Goal: Task Accomplishment & Management: Complete application form

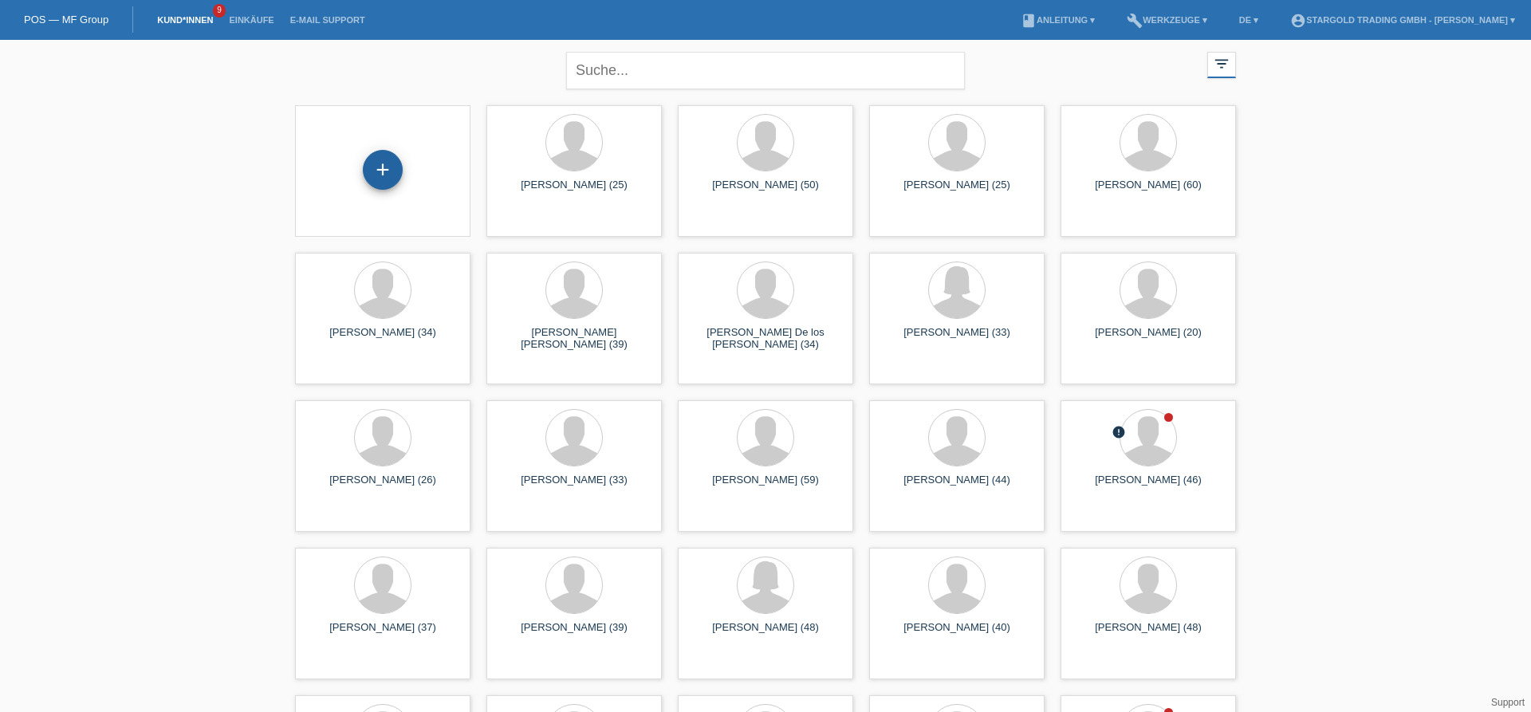
click at [390, 170] on div "+" at bounding box center [383, 170] width 40 height 40
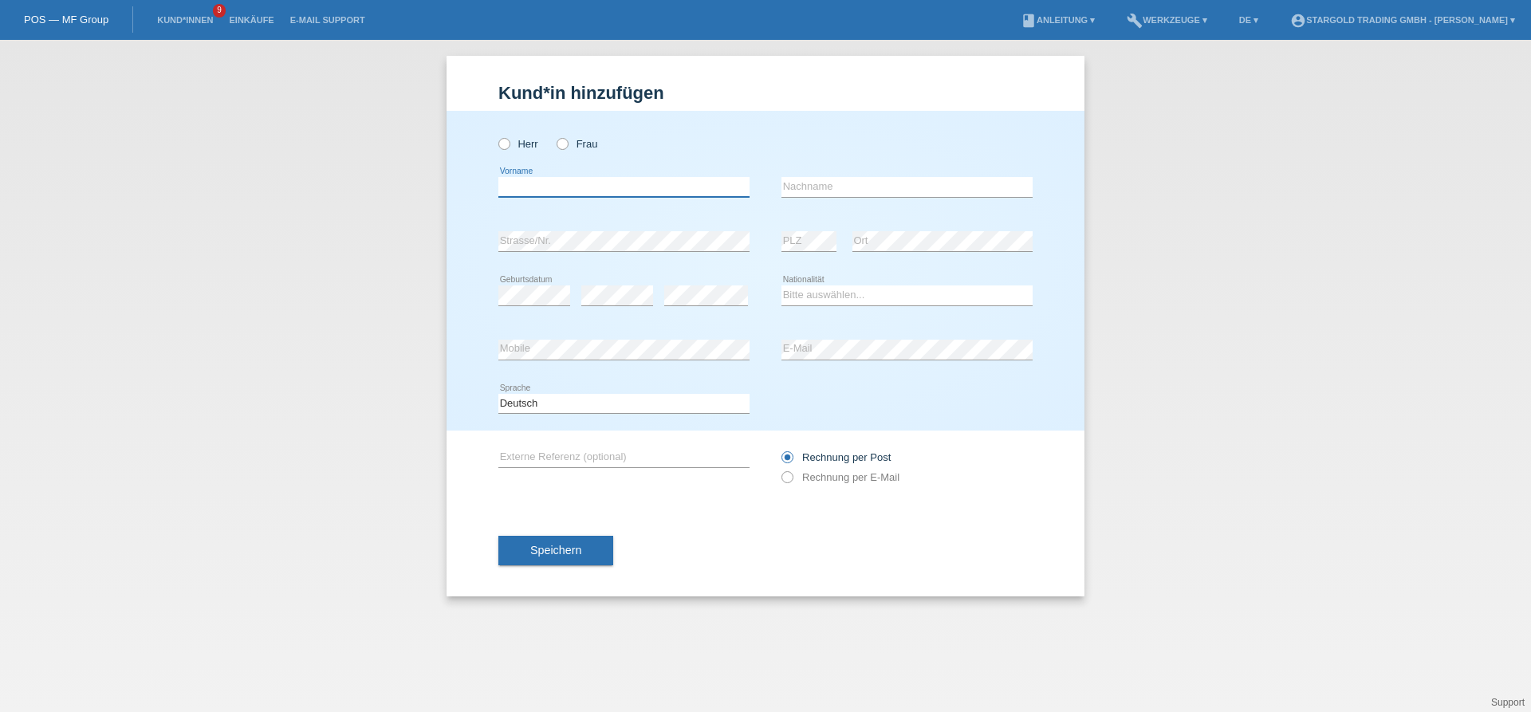
click at [596, 192] on input "text" at bounding box center [623, 187] width 251 height 20
type input "Gürhan"
click at [882, 185] on input "text" at bounding box center [906, 187] width 251 height 20
paste input "Colpan"
type input "Colpan"
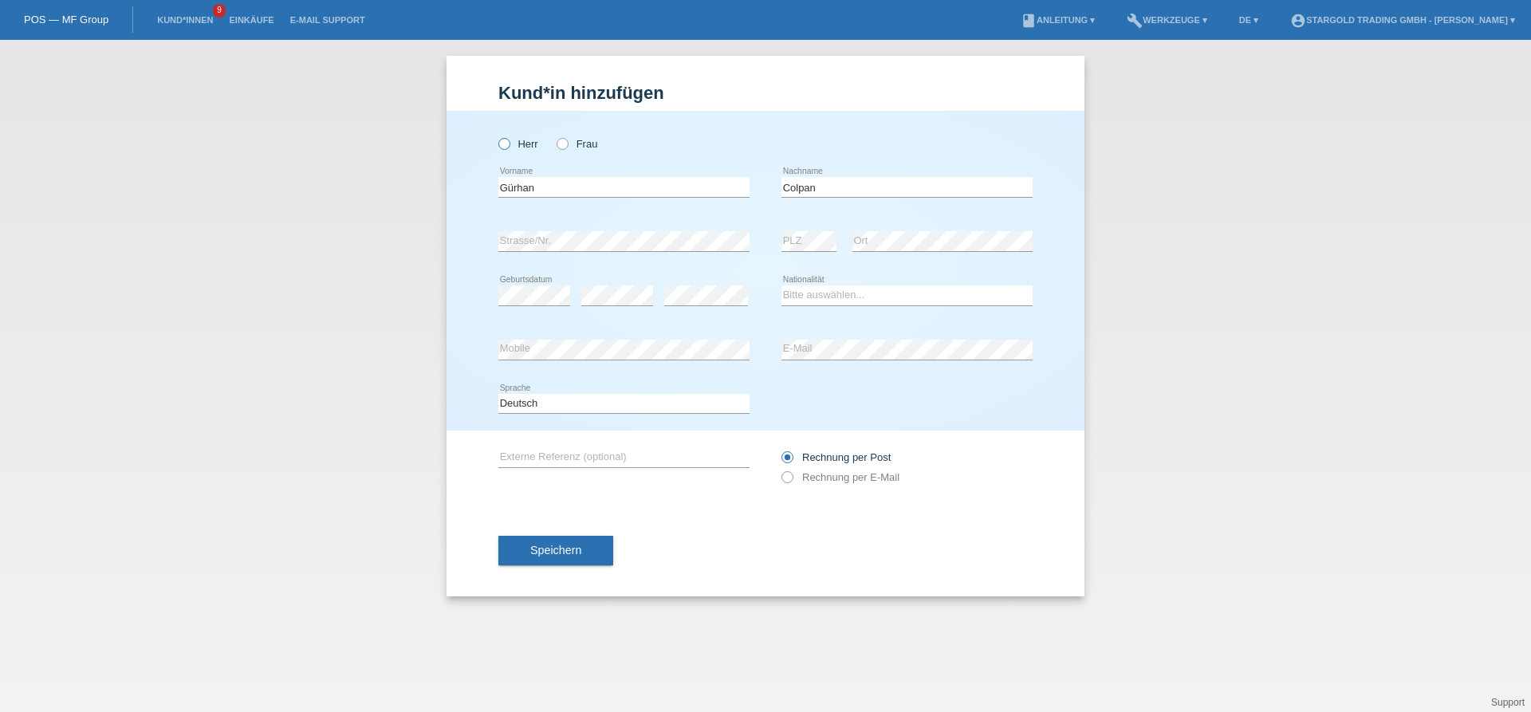
click at [496, 136] on icon at bounding box center [496, 136] width 0 height 0
click at [506, 142] on input "Herr" at bounding box center [503, 143] width 10 height 10
radio input "true"
click at [781, 285] on select "Bitte auswählen... Schweiz Deutschland Liechtenstein Österreich ------------ Af…" at bounding box center [906, 294] width 251 height 19
select select "CH"
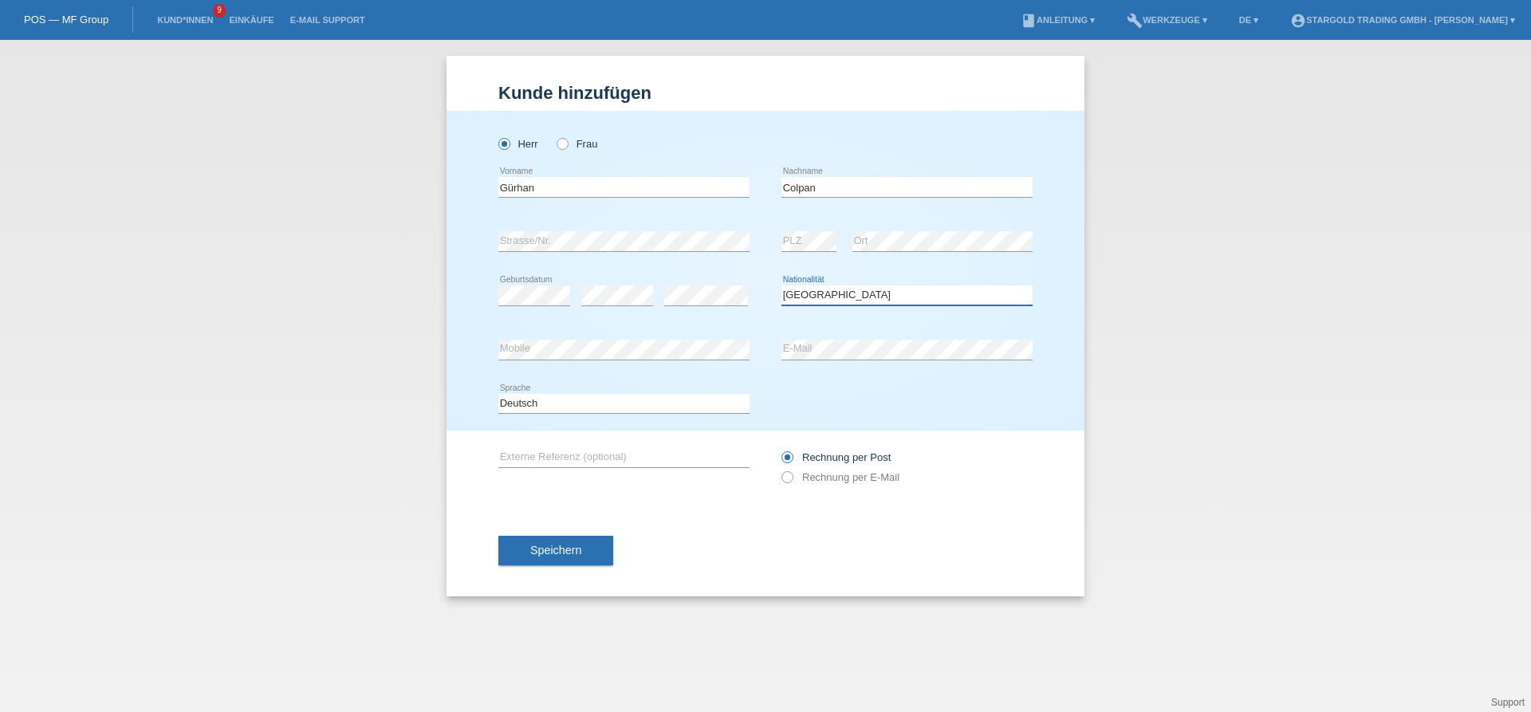
click option "Schweiz" at bounding box center [0, 0] width 0 height 0
click at [583, 362] on div "error Mobile" at bounding box center [623, 350] width 251 height 54
click at [604, 460] on input "text" at bounding box center [623, 457] width 251 height 20
click at [791, 486] on input "Rechnung per E-Mail" at bounding box center [786, 481] width 10 height 20
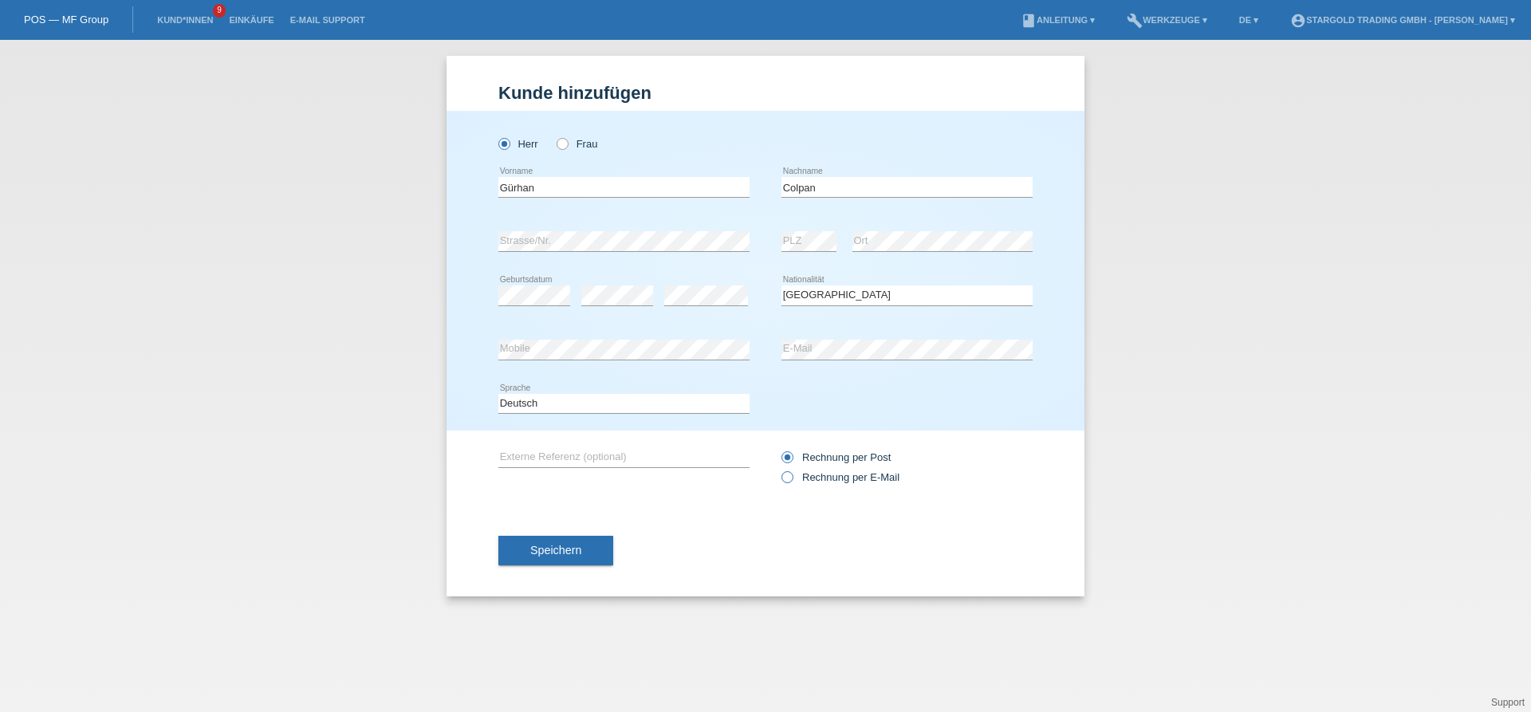
radio input "true"
click at [577, 557] on span "Speichern" at bounding box center [555, 550] width 51 height 13
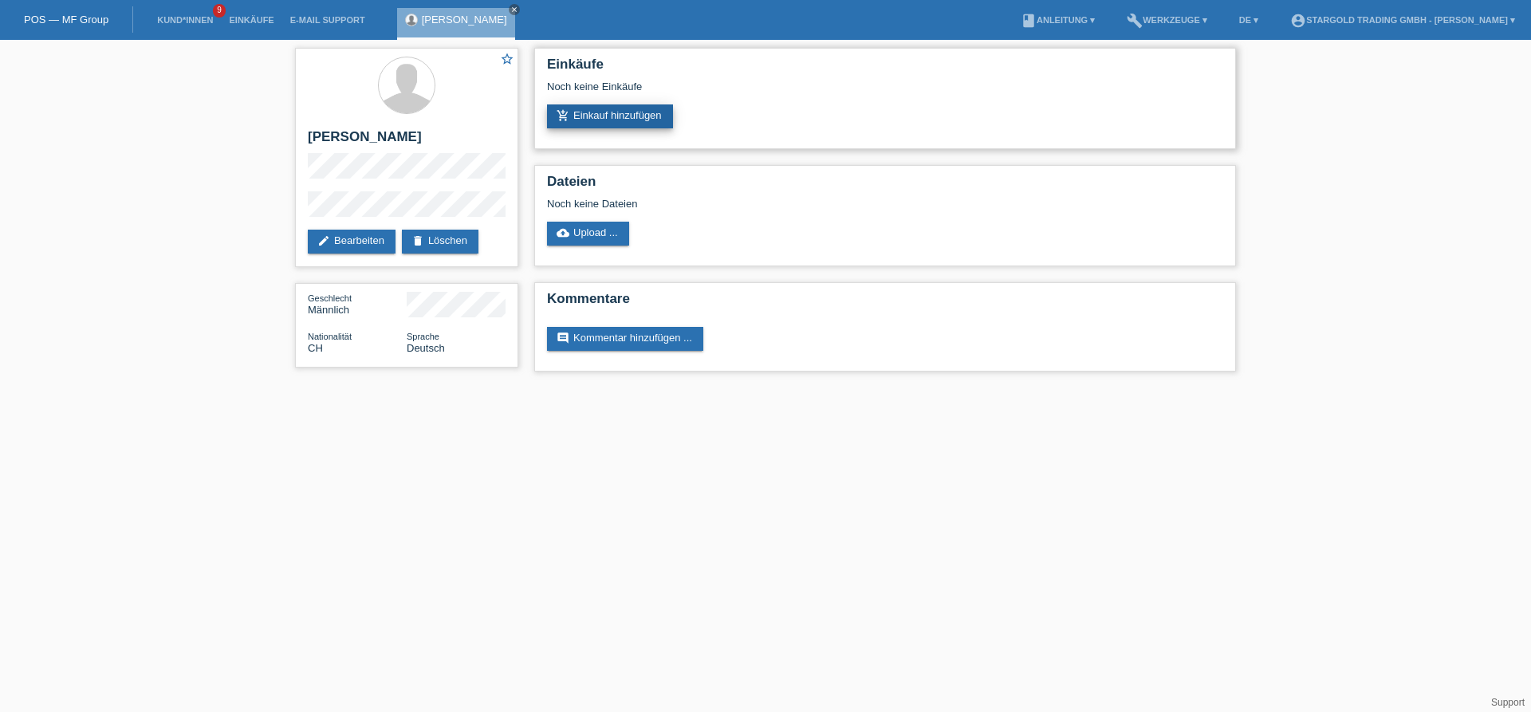
click at [620, 116] on link "add_shopping_cart Einkauf hinzufügen" at bounding box center [610, 116] width 126 height 24
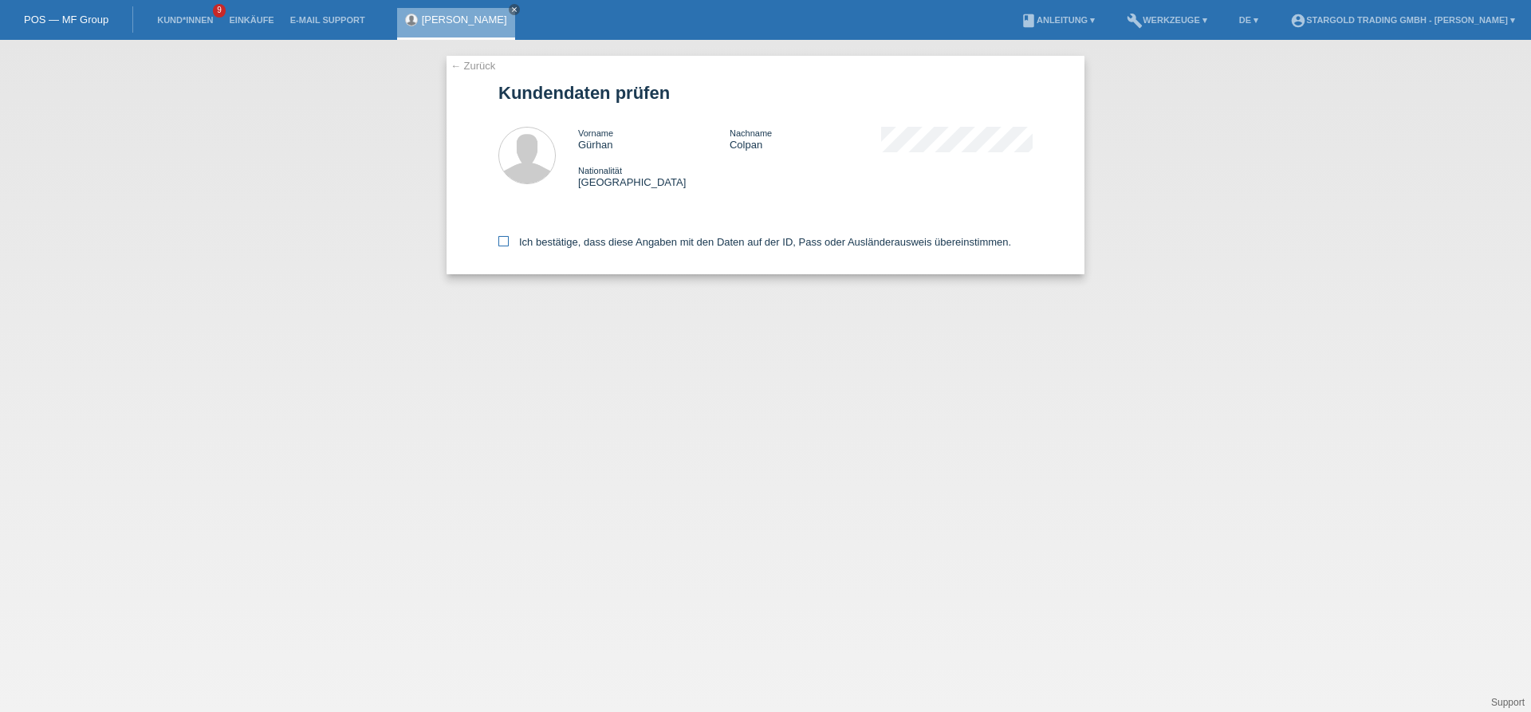
click at [503, 243] on icon at bounding box center [503, 241] width 10 height 10
click at [503, 243] on input "Ich bestätige, dass diese Angaben mit den Daten auf der ID, Pass oder Ausländer…" at bounding box center [503, 241] width 10 height 10
checkbox input "true"
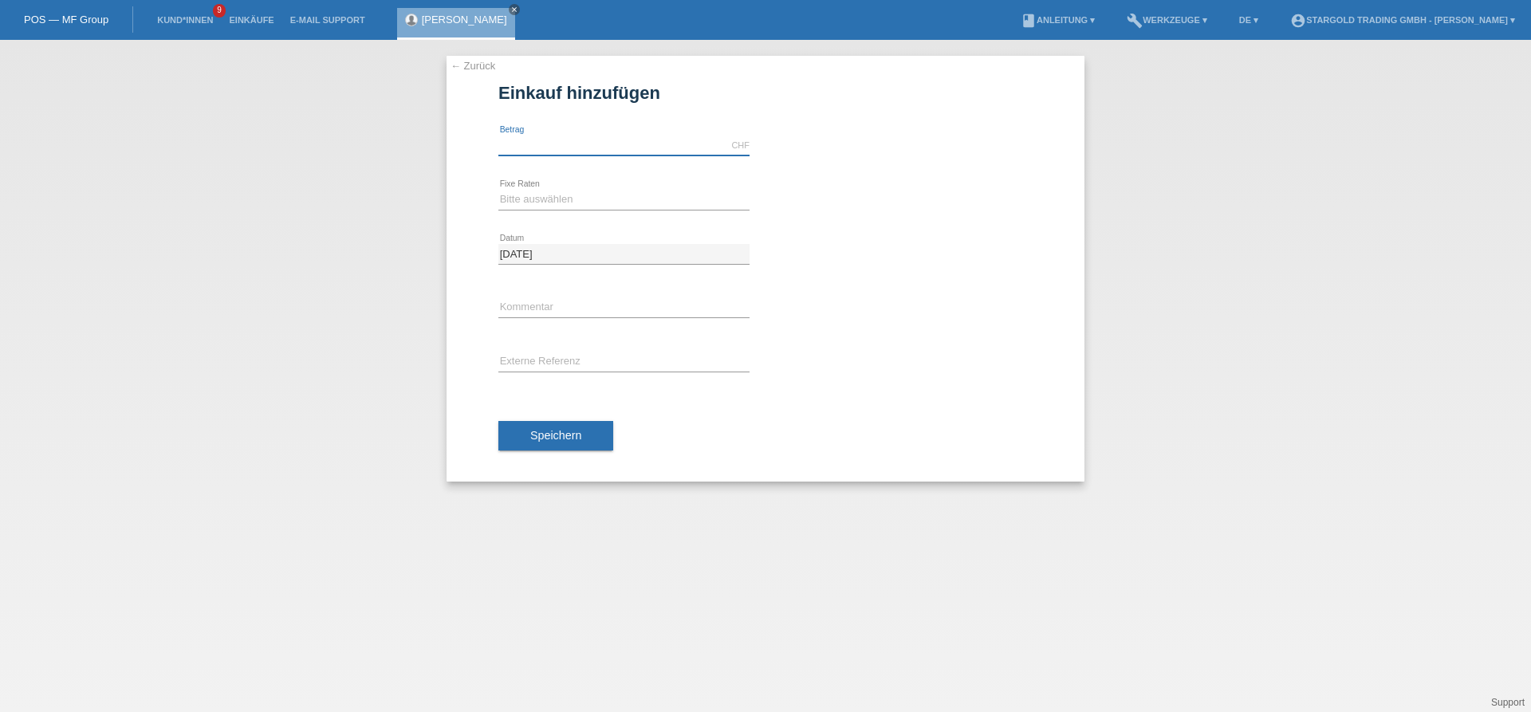
click at [604, 151] on input "text" at bounding box center [623, 146] width 251 height 20
type input "12000.00"
click at [498, 190] on select "Bitte auswählen 6 Raten 12 Raten 18 Raten 24 Raten 36 Raten 48 Raten" at bounding box center [623, 199] width 251 height 19
select select "497"
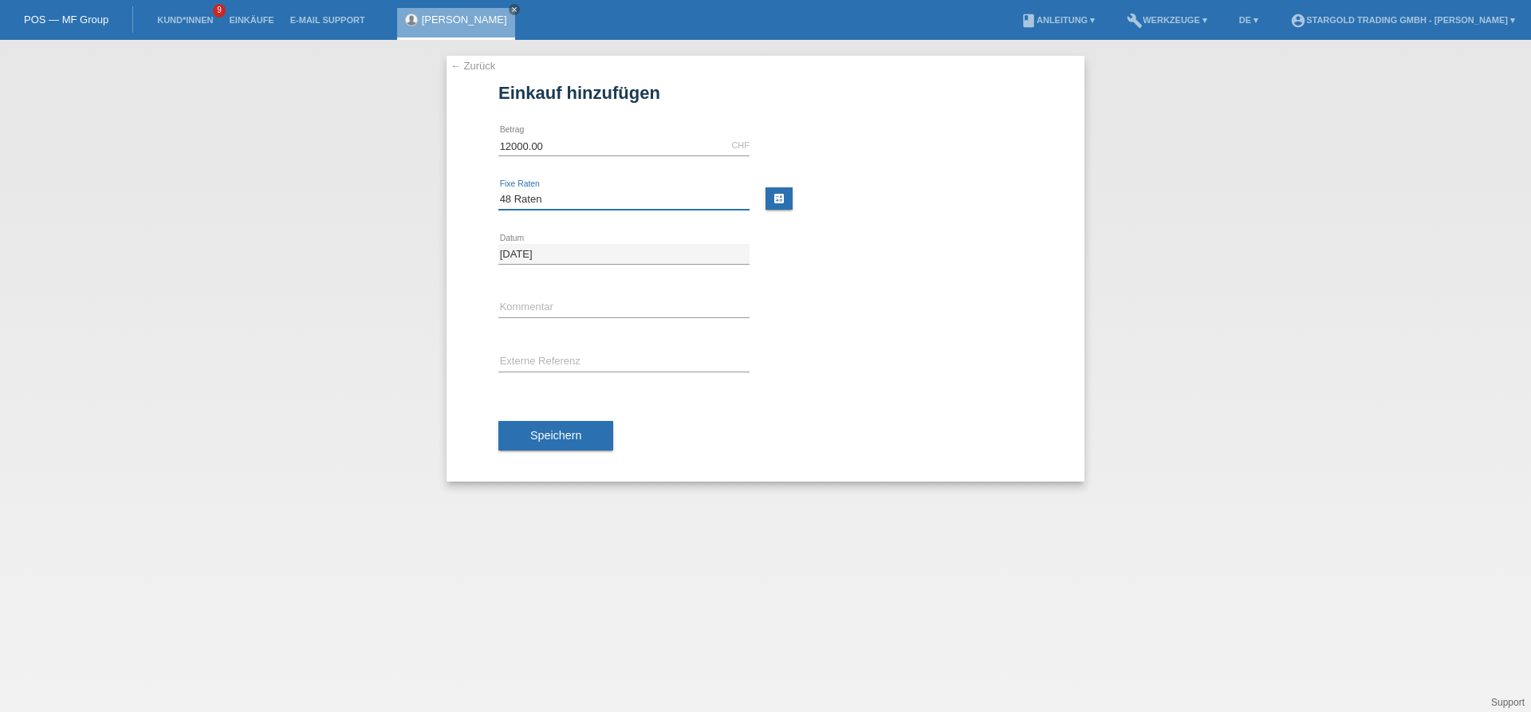
click option "48 Raten" at bounding box center [0, 0] width 0 height 0
click at [568, 440] on span "Speichern" at bounding box center [555, 435] width 51 height 13
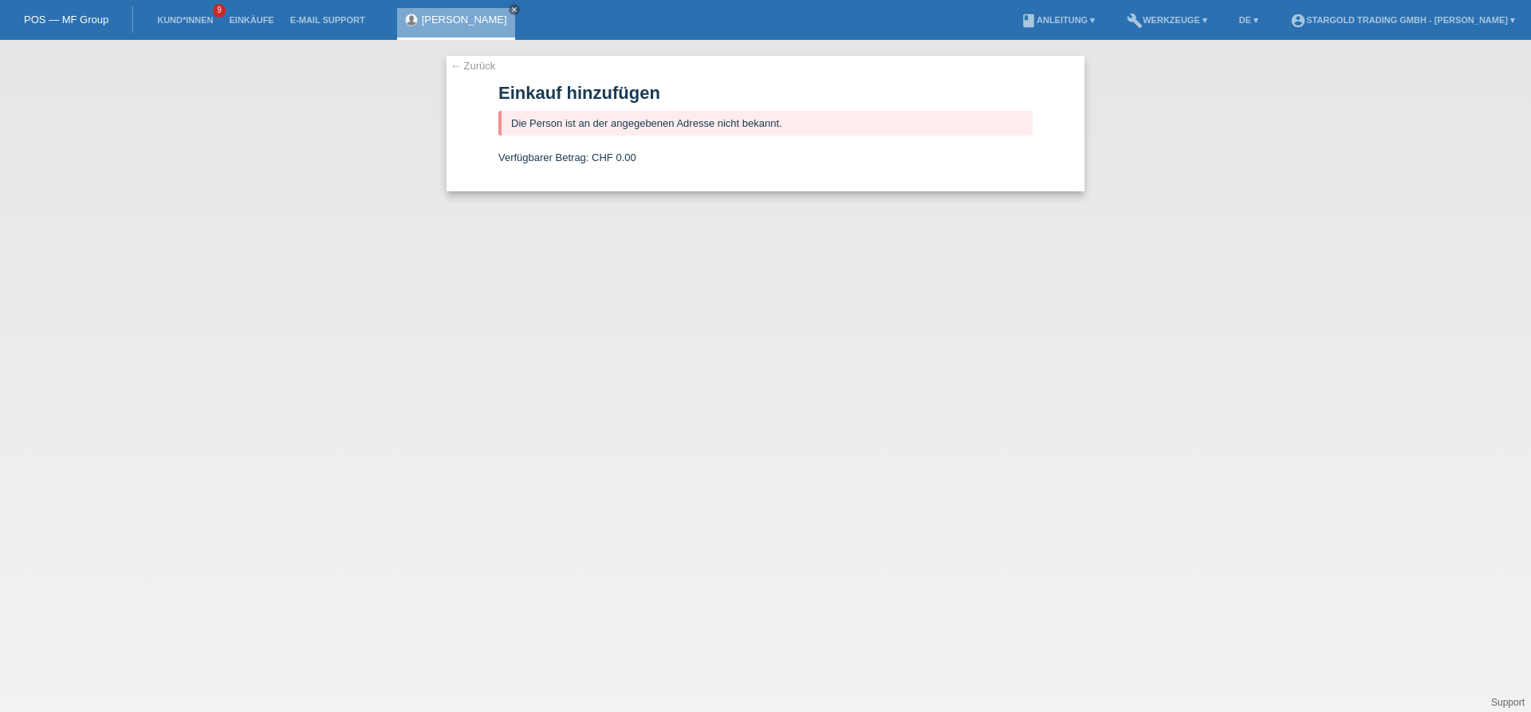
click at [470, 69] on link "← Zurück" at bounding box center [473, 66] width 45 height 12
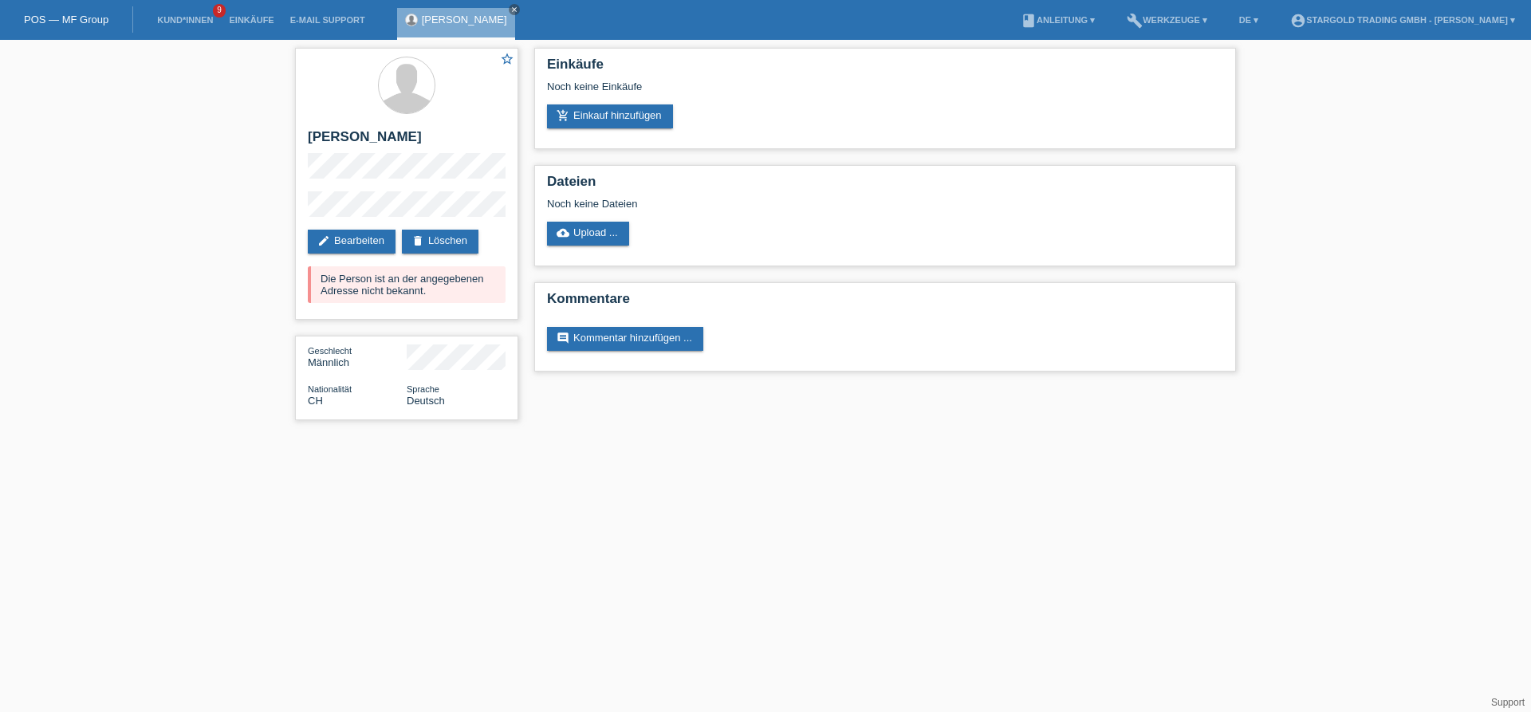
click at [157, 187] on div "star_border Gürhan Colpan edit Bearbeiten delete Löschen Die Person ist an der …" at bounding box center [765, 238] width 1531 height 396
click at [202, 250] on div "star_border Gürhan Colpan edit Bearbeiten delete Löschen Die Person ist an der …" at bounding box center [765, 238] width 1531 height 396
click at [139, 232] on div "star_border Gürhan Colpan edit Bearbeiten delete Löschen Die Person ist an der …" at bounding box center [765, 238] width 1531 height 396
click at [147, 332] on div "star_border Gürhan Colpan edit Bearbeiten delete Löschen Die Person ist an der …" at bounding box center [765, 238] width 1531 height 396
